Goal: Information Seeking & Learning: Learn about a topic

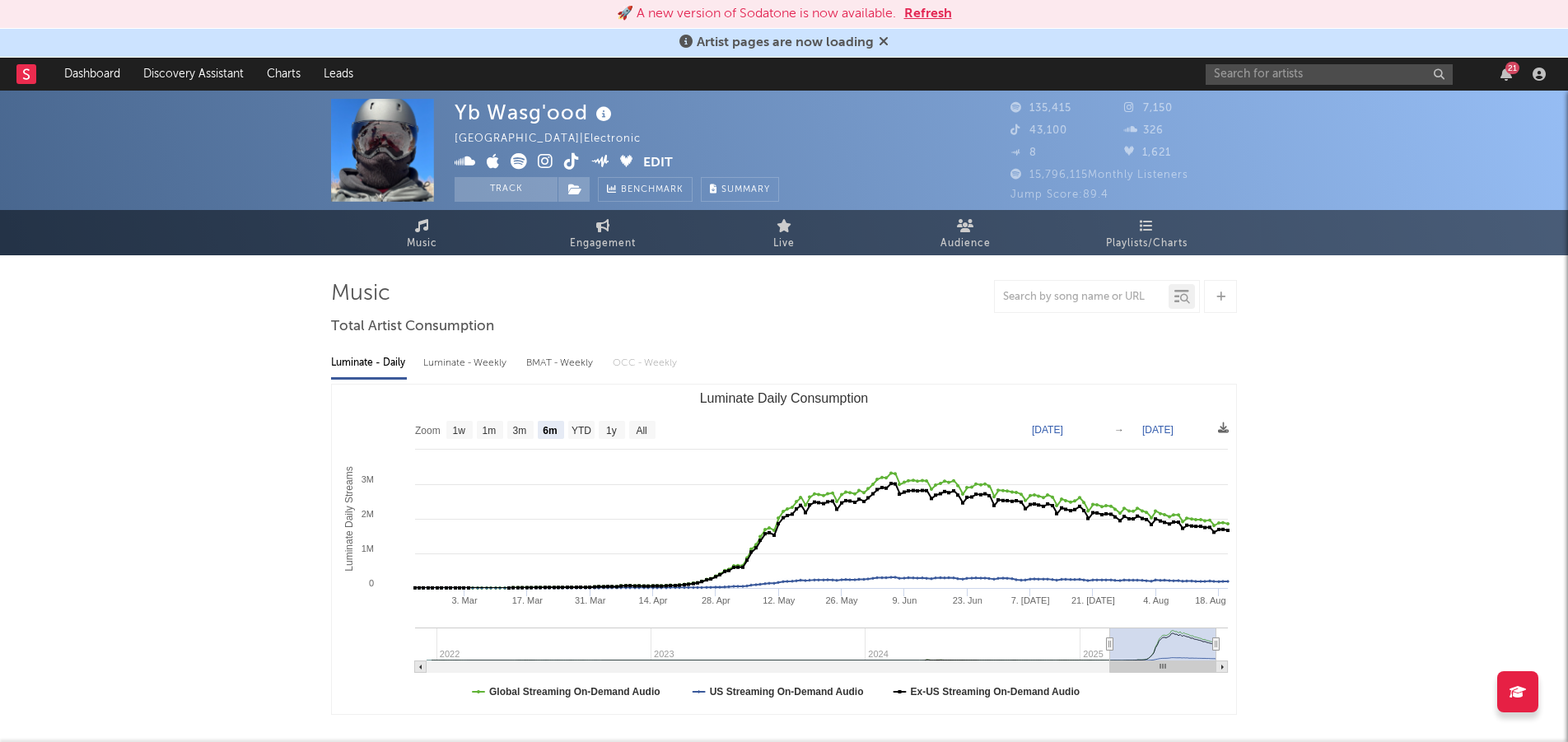
select select "6m"
click at [657, 165] on button "Edit" at bounding box center [659, 163] width 30 height 20
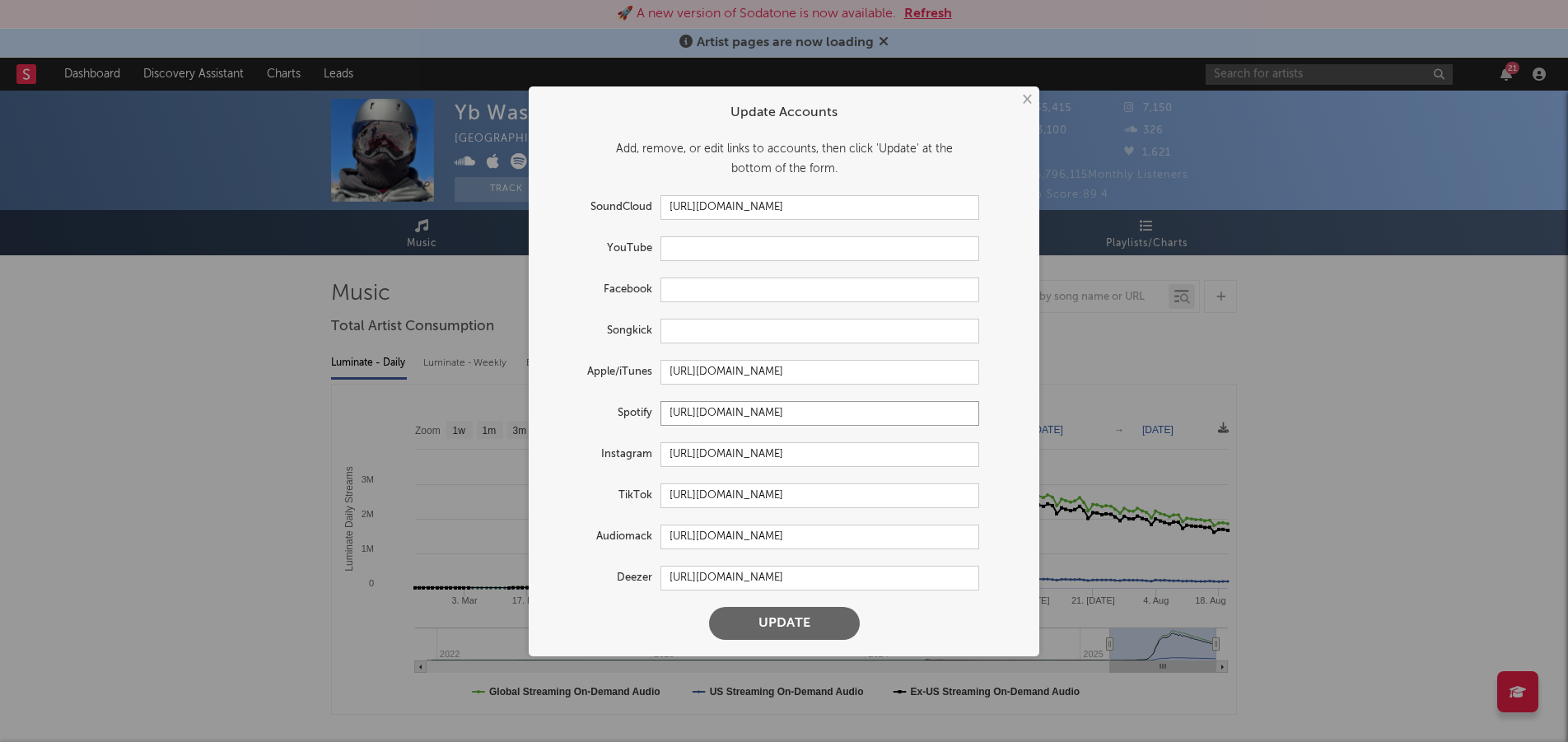
drag, startPoint x: 965, startPoint y: 411, endPoint x: 654, endPoint y: 414, distance: 311.0
click at [654, 414] on div "Spotify [URL][DOMAIN_NAME]" at bounding box center [762, 413] width 434 height 25
drag, startPoint x: 671, startPoint y: 373, endPoint x: 1002, endPoint y: 377, distance: 331.0
click at [1002, 377] on div "Apple/iTunes [URL][DOMAIN_NAME]" at bounding box center [784, 372] width 478 height 25
drag, startPoint x: 896, startPoint y: 455, endPoint x: 660, endPoint y: 459, distance: 236.0
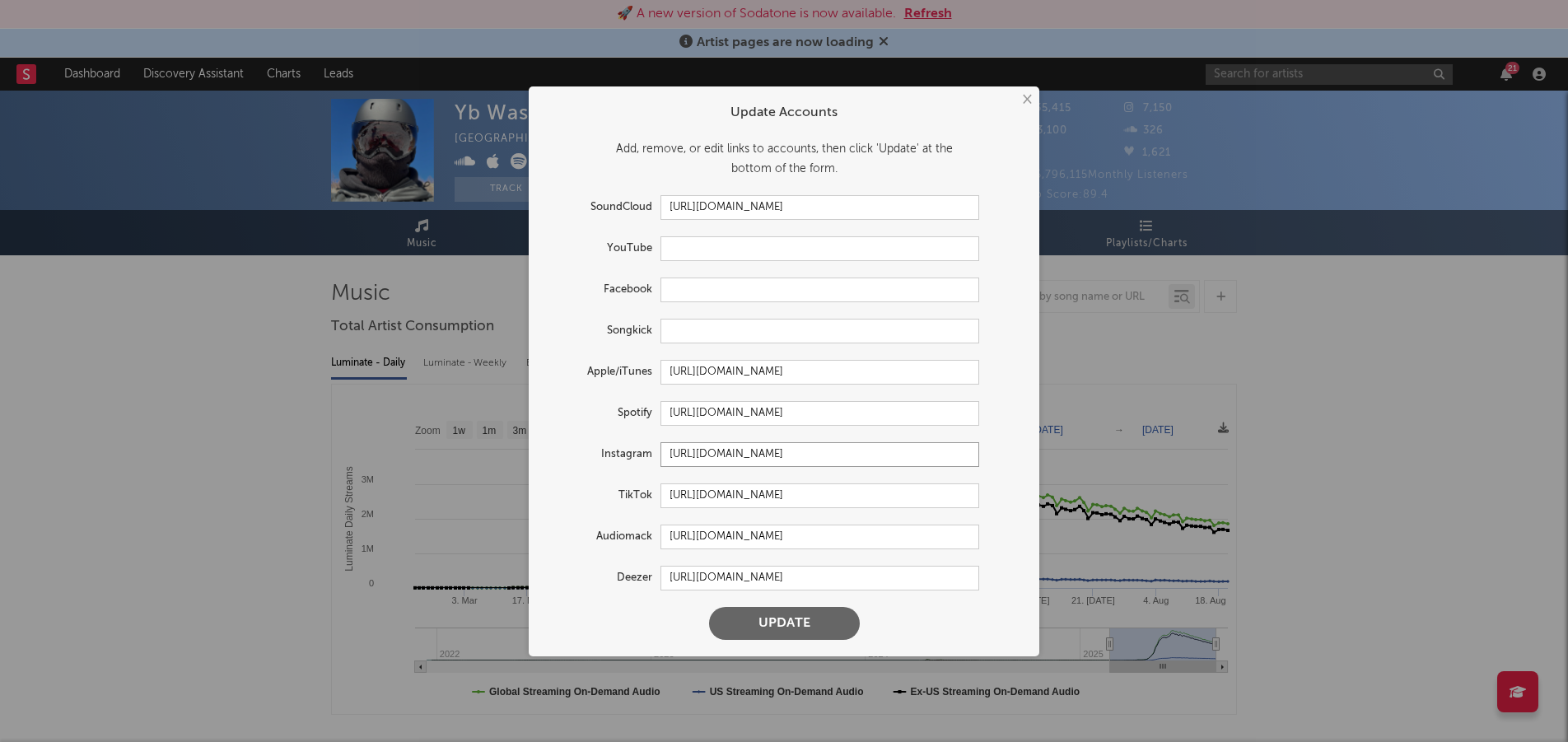
click at [660, 460] on input "[URL][DOMAIN_NAME]" at bounding box center [819, 454] width 318 height 25
drag, startPoint x: 872, startPoint y: 450, endPoint x: 631, endPoint y: 446, distance: 241.0
click at [631, 446] on div "Instagram [URL][DOMAIN_NAME]" at bounding box center [762, 454] width 434 height 25
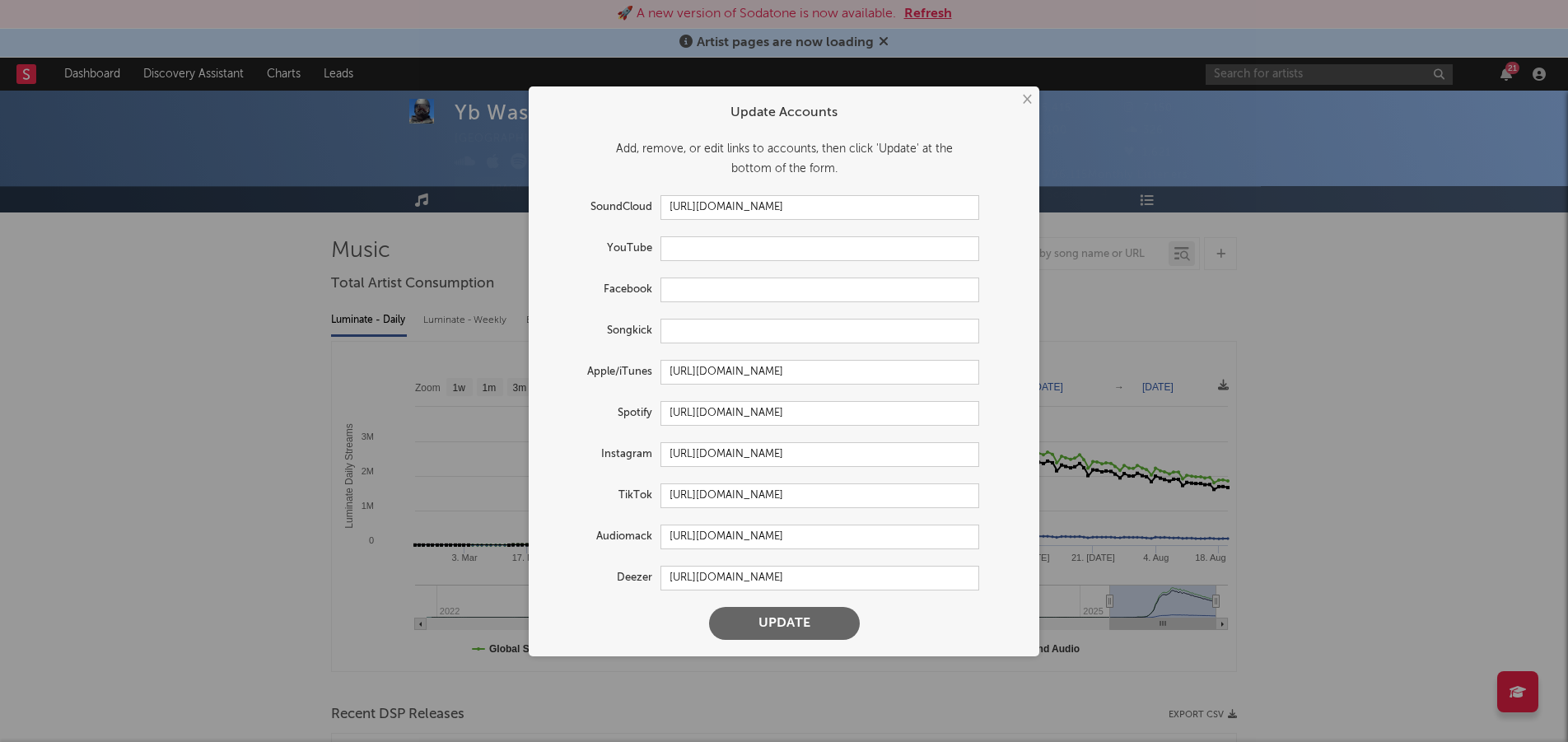
scroll to position [46, 0]
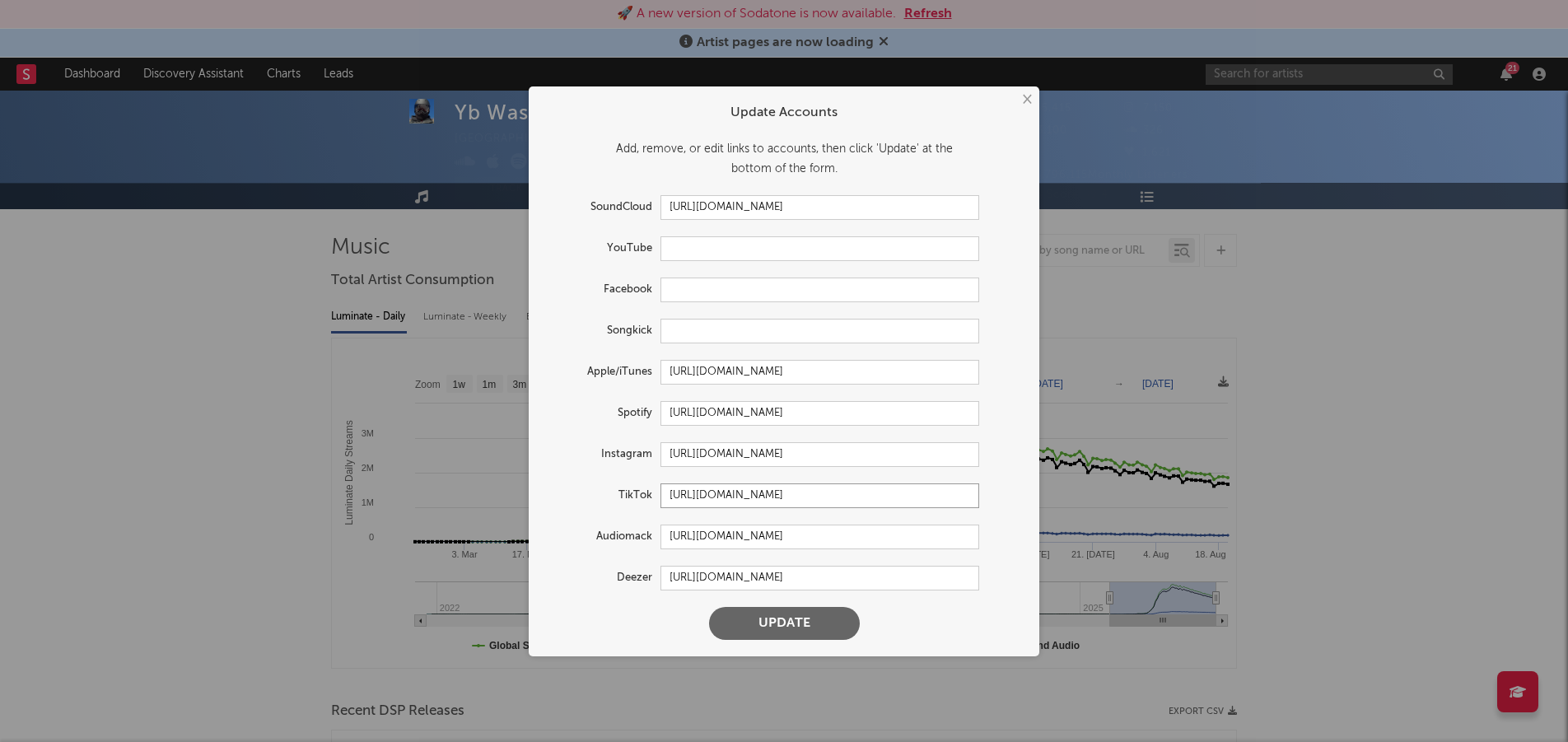
drag, startPoint x: 968, startPoint y: 494, endPoint x: 665, endPoint y: 498, distance: 303.0
click at [665, 498] on input "[URL][DOMAIN_NAME]" at bounding box center [819, 496] width 318 height 25
drag, startPoint x: 903, startPoint y: 535, endPoint x: 653, endPoint y: 538, distance: 250.0
click at [653, 538] on div "Audiomack [URL][DOMAIN_NAME]" at bounding box center [762, 537] width 434 height 25
drag, startPoint x: 893, startPoint y: 576, endPoint x: 648, endPoint y: 580, distance: 245.0
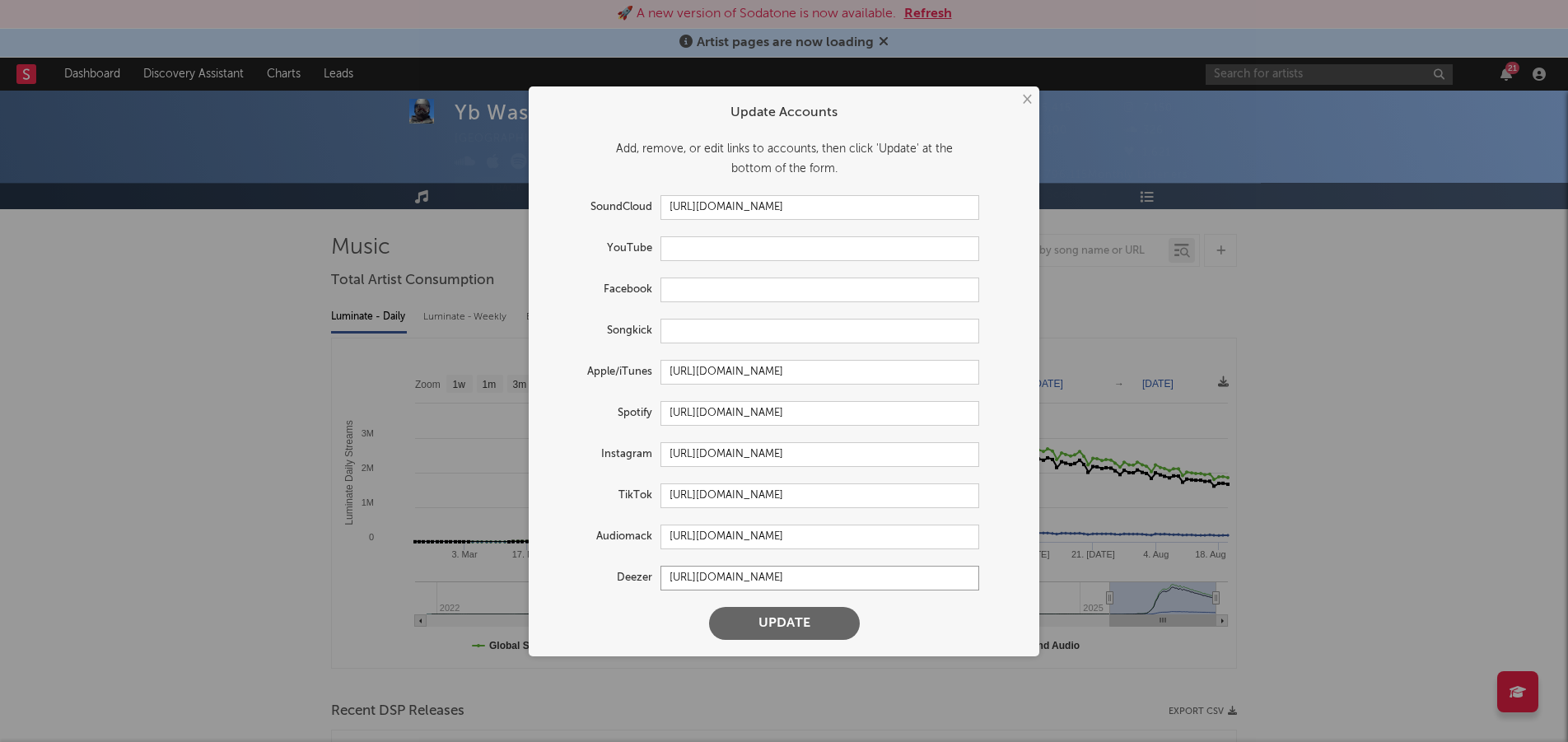
click at [648, 580] on div "Deezer [URL][DOMAIN_NAME]" at bounding box center [762, 578] width 434 height 25
click at [1029, 99] on button "×" at bounding box center [1026, 99] width 18 height 18
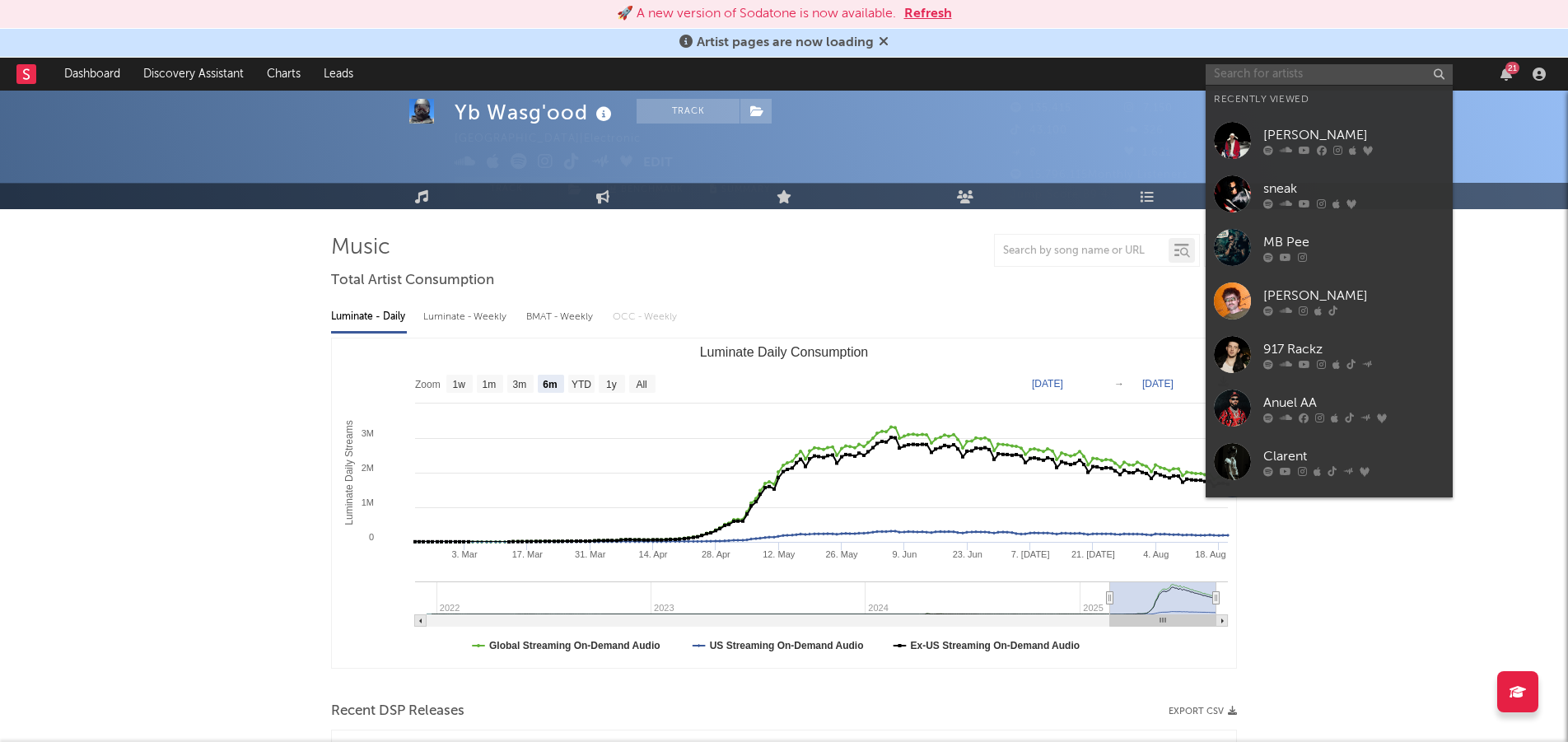
drag, startPoint x: 1362, startPoint y: 80, endPoint x: 1324, endPoint y: 75, distance: 38.3
click at [1360, 79] on input "text" at bounding box center [1329, 74] width 247 height 20
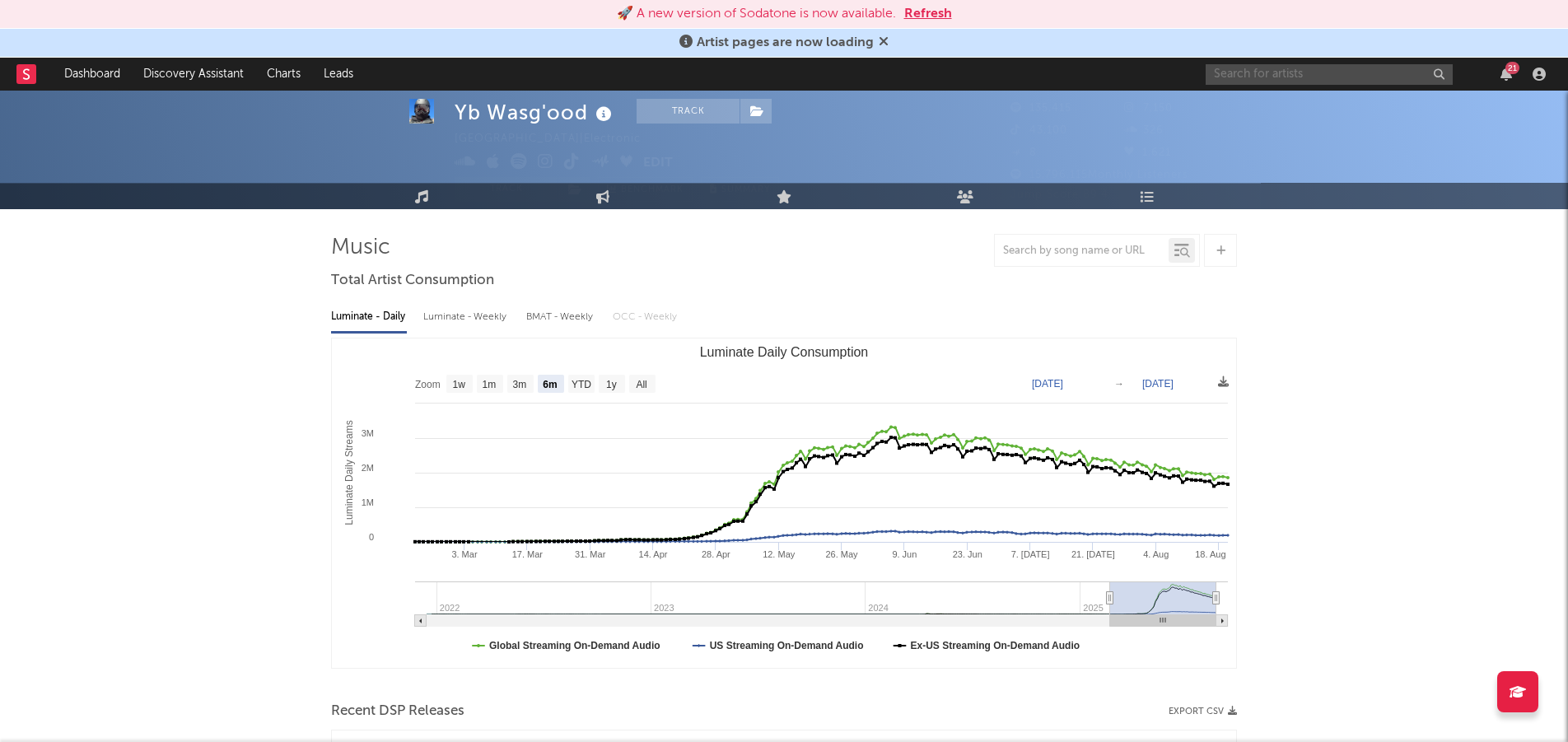
click at [914, 12] on button "Refresh" at bounding box center [928, 14] width 47 height 20
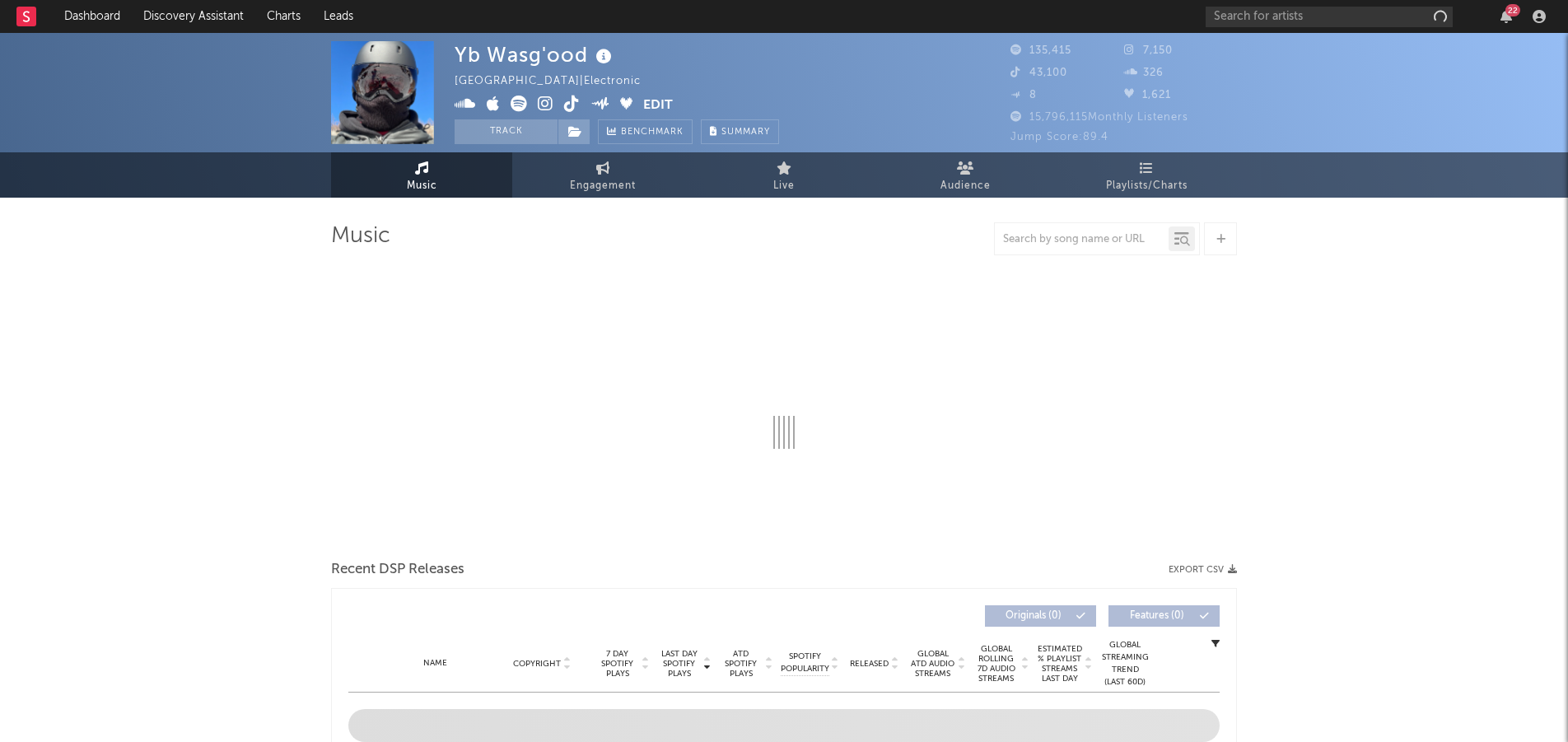
scroll to position [46, 0]
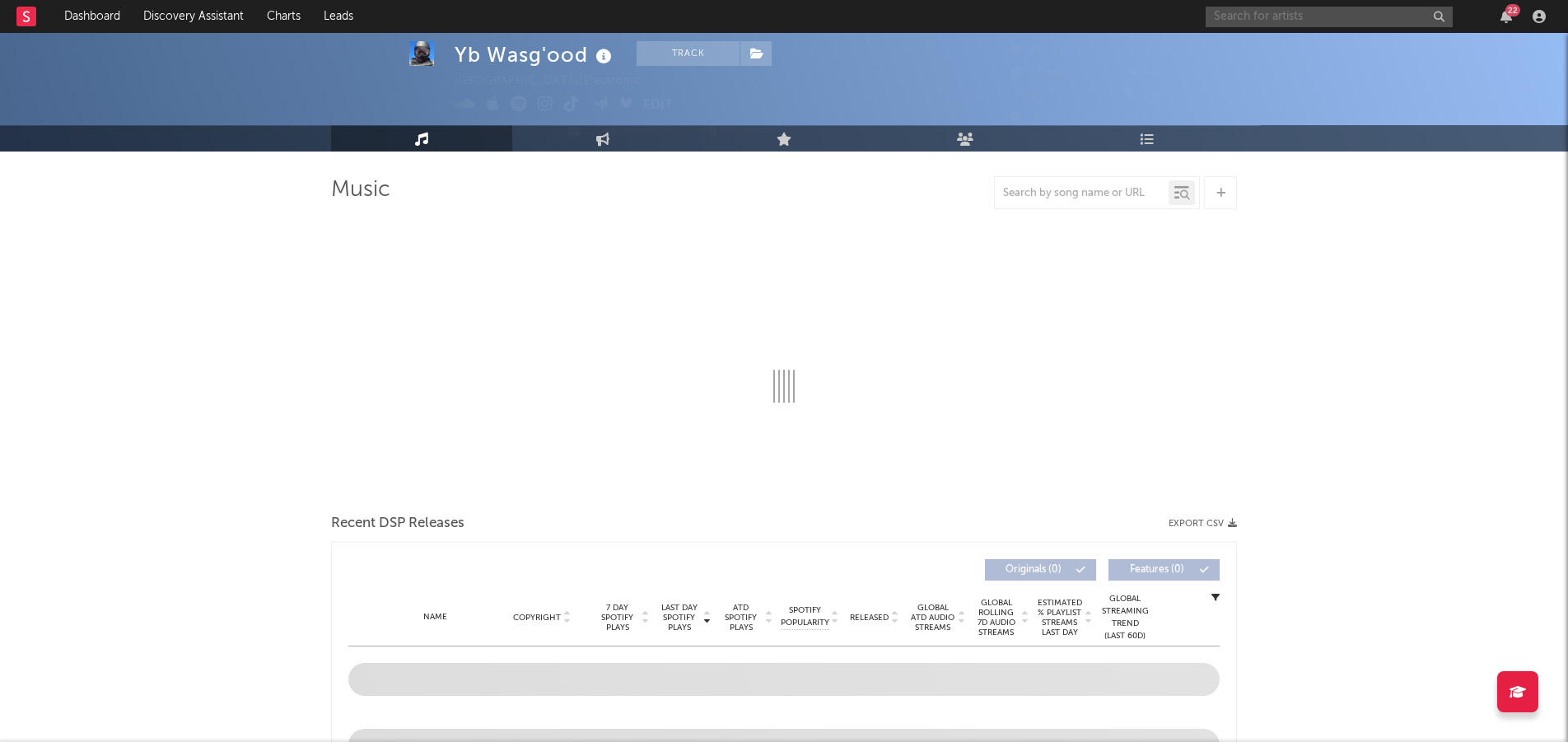
select select "6m"
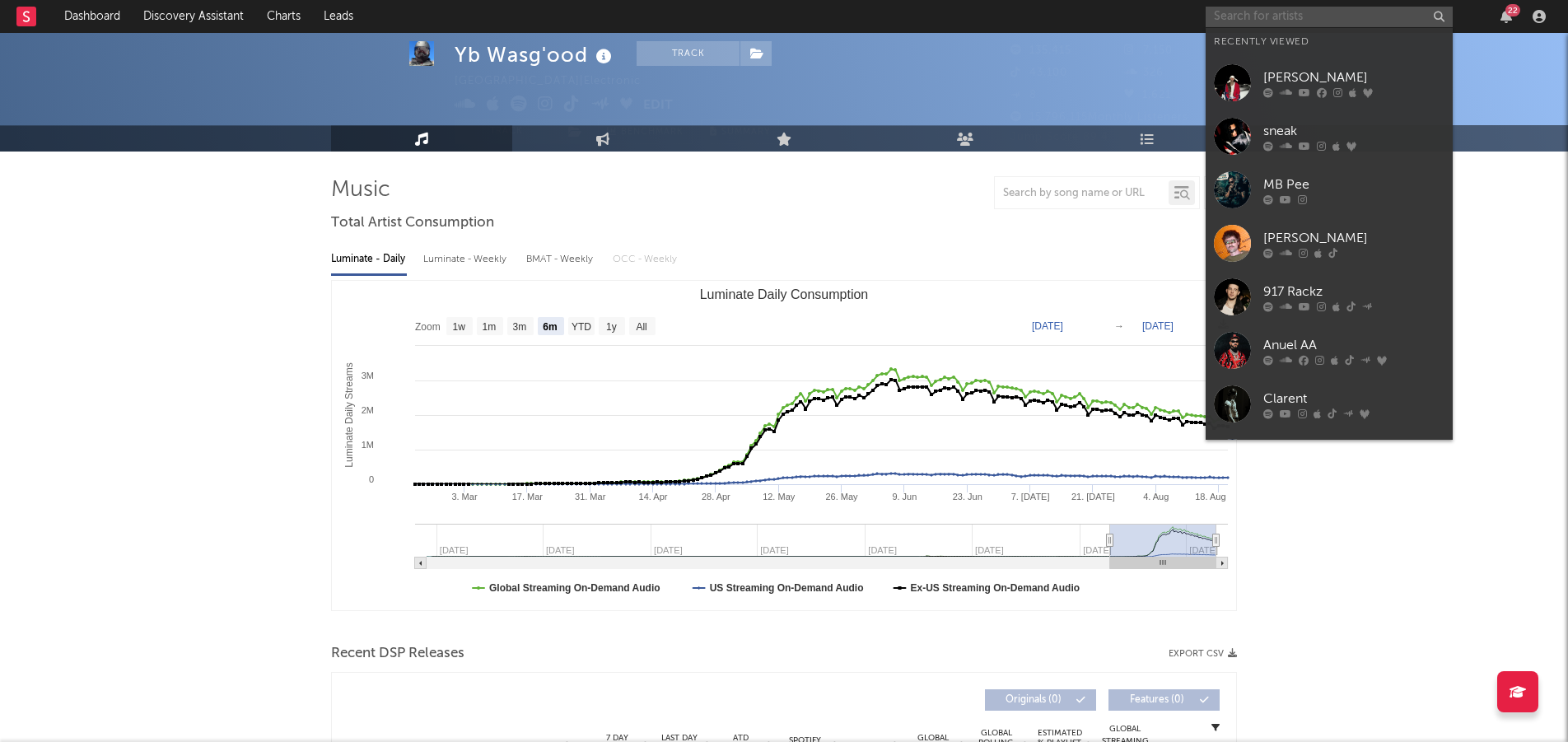
click at [1241, 19] on input "text" at bounding box center [1329, 17] width 247 height 20
paste input "Lilspazz9"
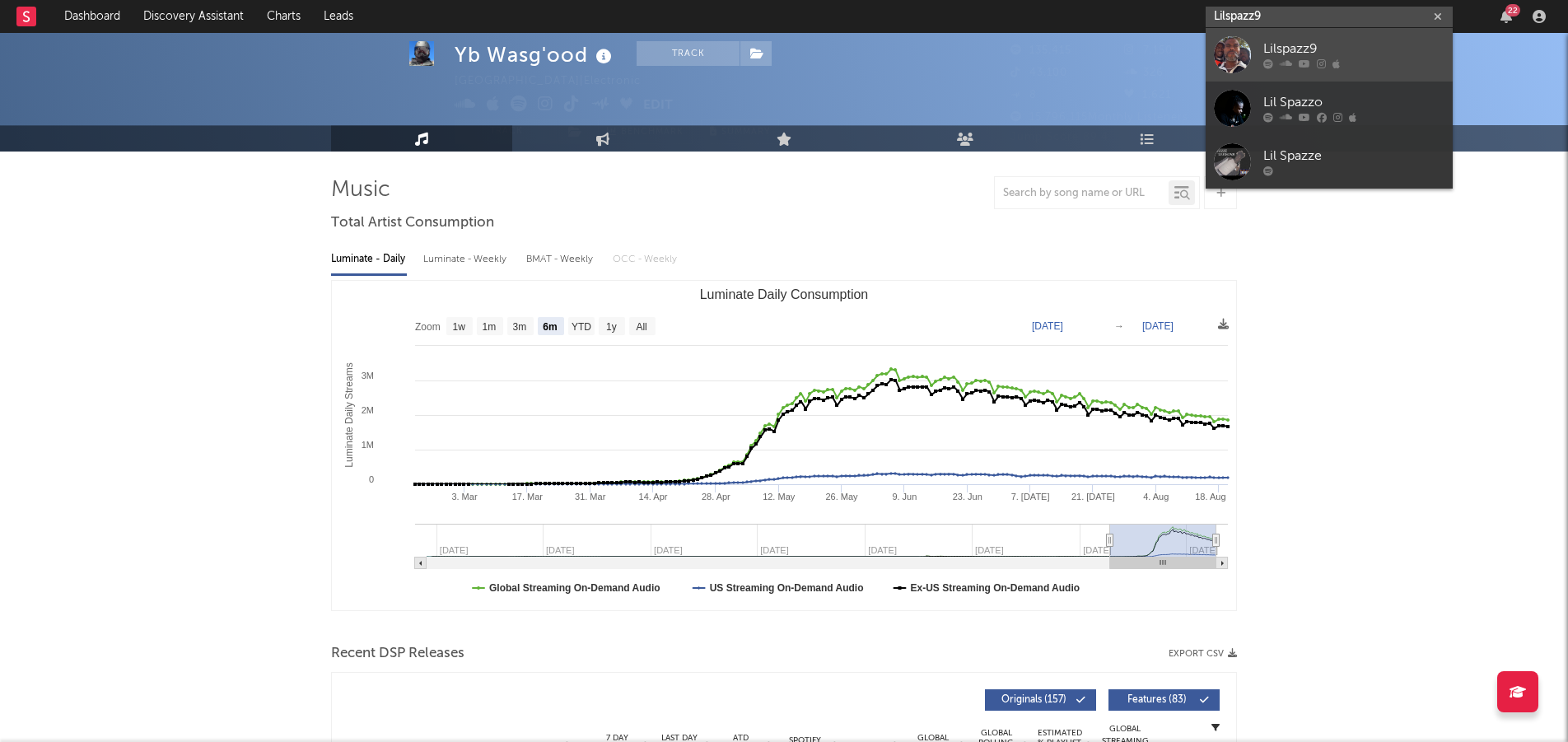
type input "Lilspazz9"
click at [1282, 46] on div "Lilspazz9" at bounding box center [1354, 49] width 182 height 20
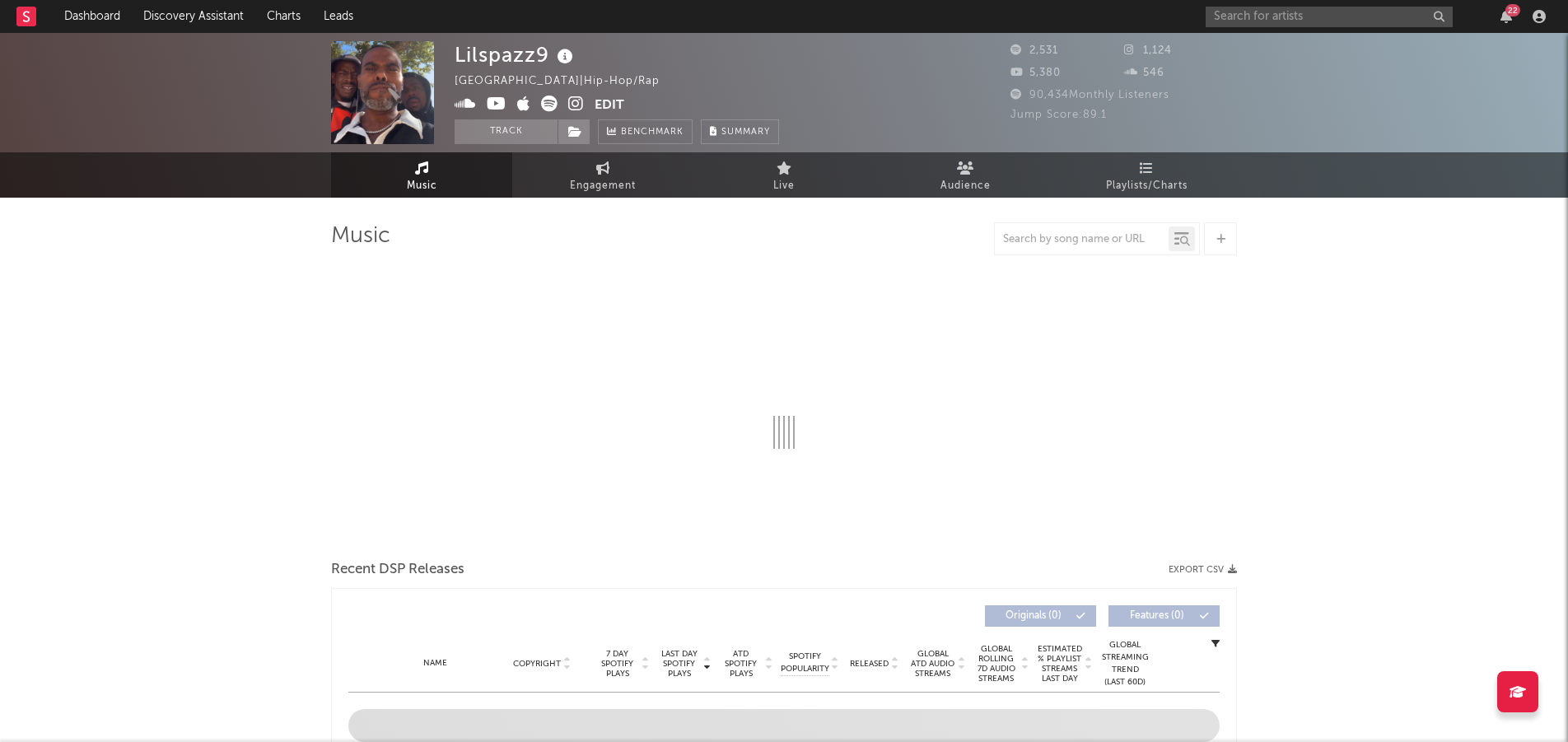
select select "6m"
